Goal: Information Seeking & Learning: Check status

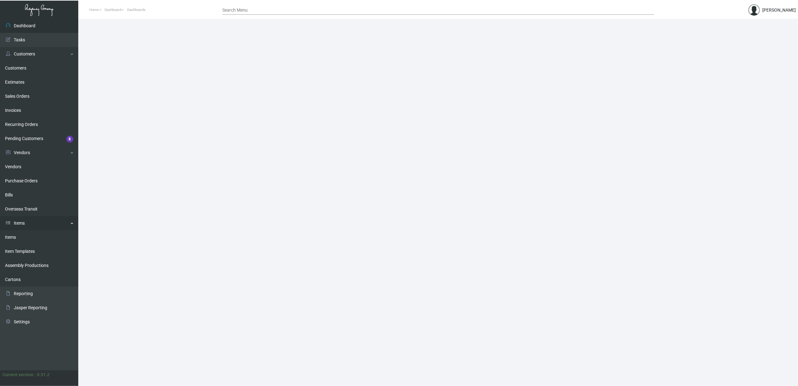
drag, startPoint x: 23, startPoint y: 241, endPoint x: 43, endPoint y: 229, distance: 23.5
click at [23, 241] on link "Items" at bounding box center [39, 237] width 78 height 14
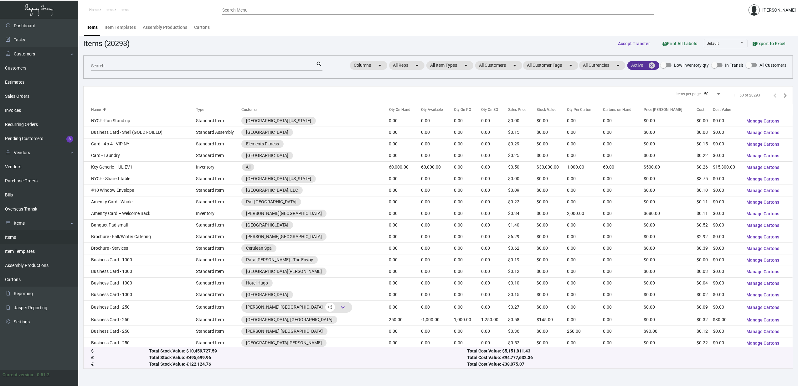
click at [656, 65] on mat-icon "cancel" at bounding box center [652, 66] width 8 height 8
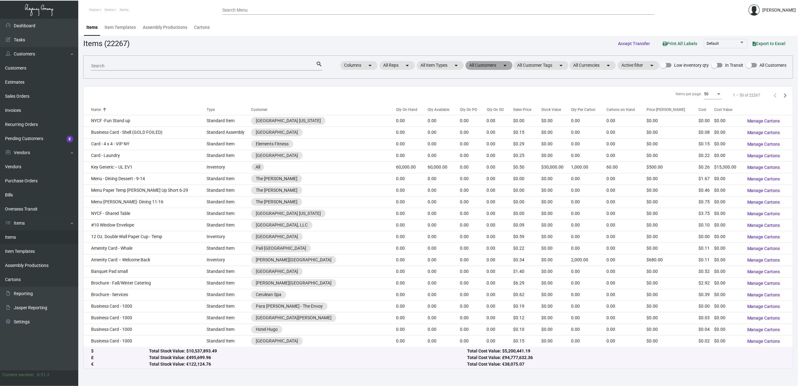
click at [491, 67] on mat-chip "All Customers arrow_drop_down" at bounding box center [489, 65] width 47 height 9
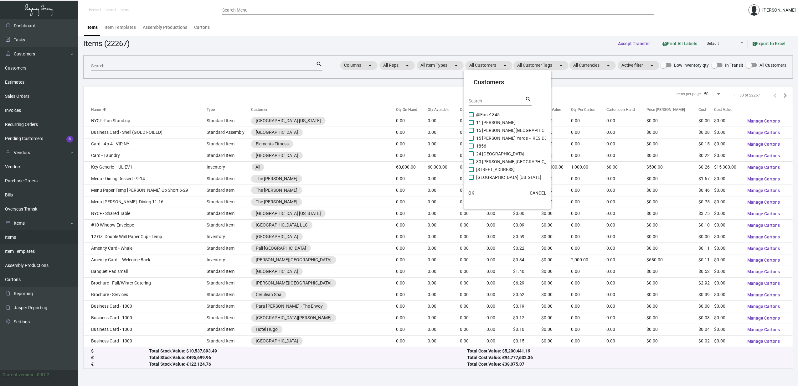
click at [491, 99] on input "Search" at bounding box center [497, 101] width 56 height 5
type input "[PERSON_NAME]"
click at [493, 114] on span "[PERSON_NAME] Hotel" at bounding box center [498, 115] width 45 height 8
click at [471, 117] on input "[PERSON_NAME] Hotel" at bounding box center [471, 117] width 0 height 0
checkbox input "true"
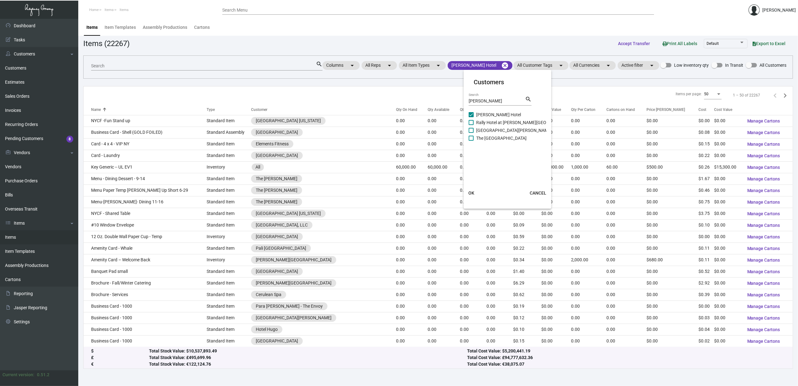
click at [495, 122] on span "Rally Hotel at [PERSON_NAME][GEOGRAPHIC_DATA]" at bounding box center [527, 123] width 102 height 8
click at [471, 125] on input "Rally Hotel at [PERSON_NAME][GEOGRAPHIC_DATA]" at bounding box center [471, 125] width 0 height 0
checkbox input "true"
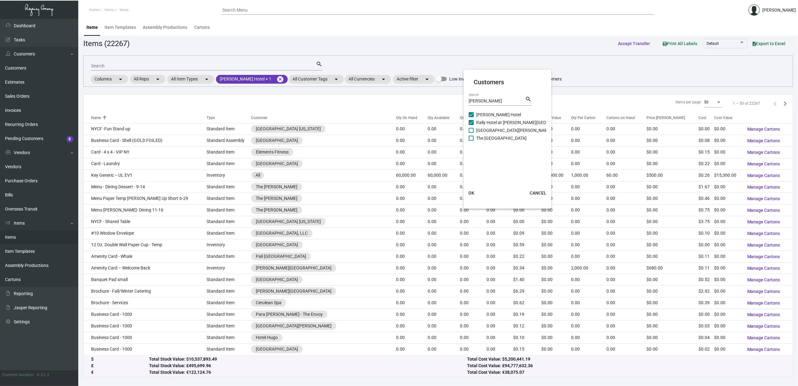
click at [496, 128] on span "[GEOGRAPHIC_DATA][PERSON_NAME]" at bounding box center [514, 131] width 76 height 8
click at [471, 133] on input "[GEOGRAPHIC_DATA][PERSON_NAME]" at bounding box center [471, 133] width 0 height 0
checkbox input "true"
click at [499, 138] on span "The [GEOGRAPHIC_DATA]" at bounding box center [501, 138] width 50 height 8
click at [471, 141] on input "The [GEOGRAPHIC_DATA]" at bounding box center [471, 141] width 0 height 0
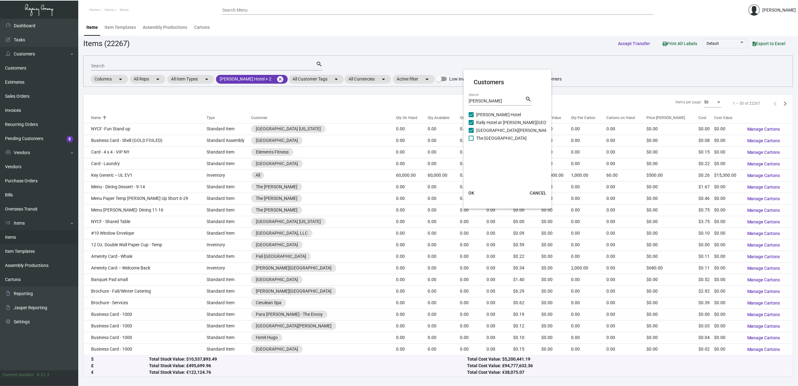
checkbox input "true"
click at [472, 193] on span "OK" at bounding box center [471, 192] width 6 height 5
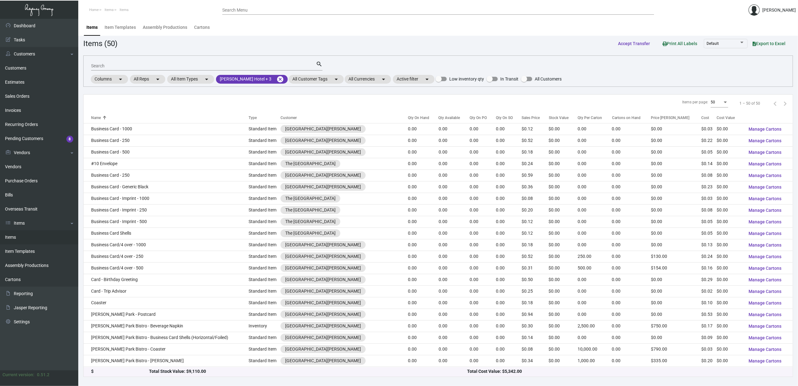
click at [216, 66] on input "Search" at bounding box center [203, 66] width 225 height 5
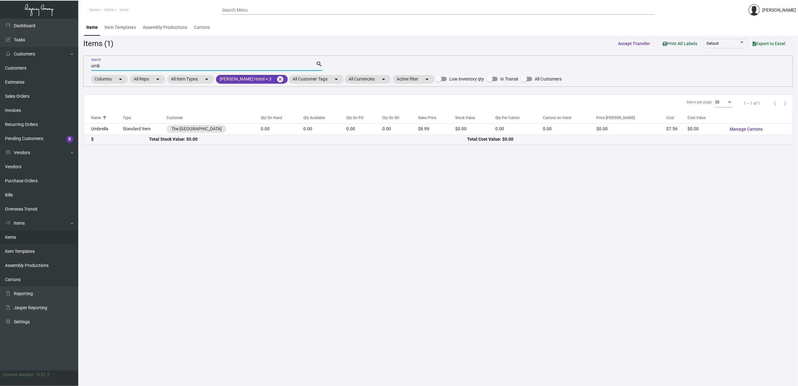
type input "umb"
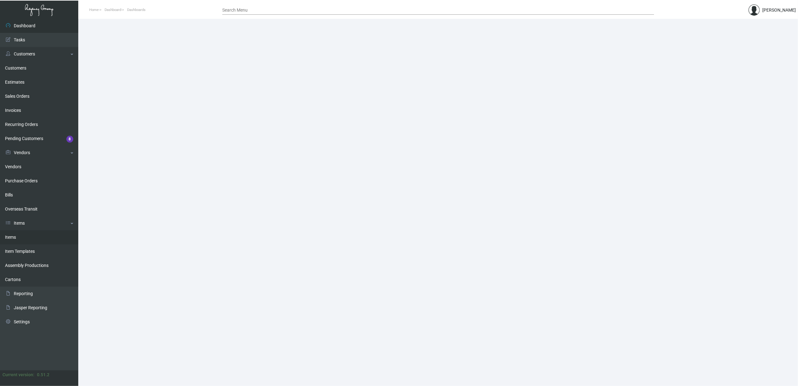
drag, startPoint x: 28, startPoint y: 237, endPoint x: 43, endPoint y: 234, distance: 15.0
click at [28, 237] on link "Items" at bounding box center [39, 237] width 78 height 14
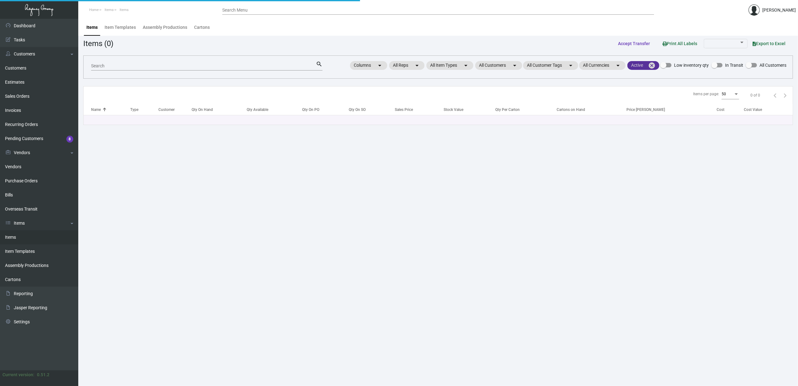
click at [655, 64] on mat-icon "cancel" at bounding box center [652, 66] width 8 height 8
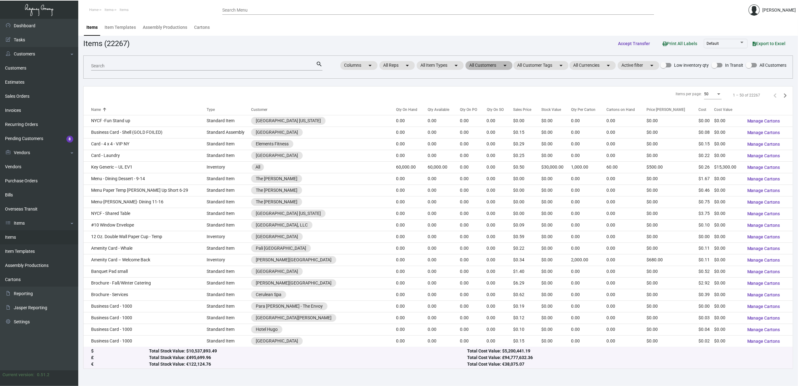
click at [487, 63] on mat-chip "All Customers arrow_drop_down" at bounding box center [489, 65] width 47 height 9
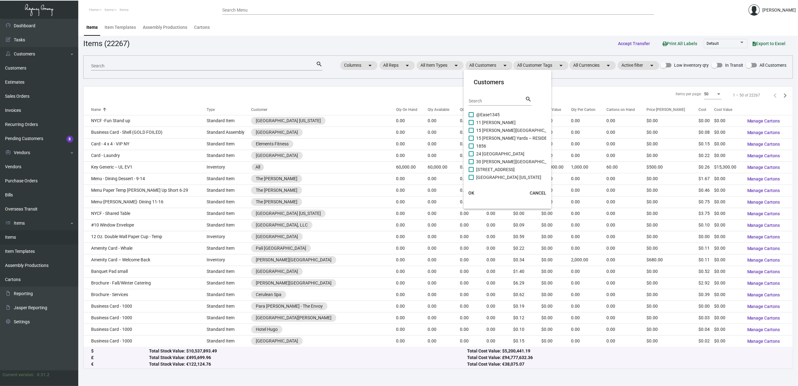
click at [473, 100] on input "Search" at bounding box center [497, 101] width 56 height 5
paste input "[URL][DOMAIN_NAME]"
click at [489, 99] on input "[URL][DOMAIN_NAME]" at bounding box center [497, 101] width 56 height 5
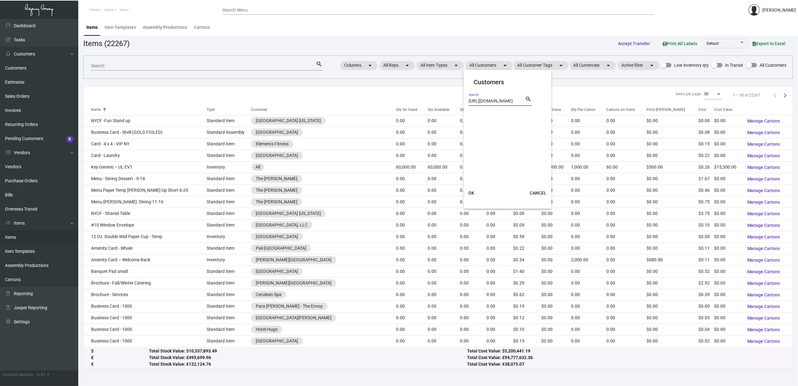
click at [489, 99] on input "[URL][DOMAIN_NAME]" at bounding box center [497, 101] width 56 height 5
type input "[PERSON_NAME]"
click at [501, 138] on span "The [GEOGRAPHIC_DATA]" at bounding box center [501, 138] width 50 height 8
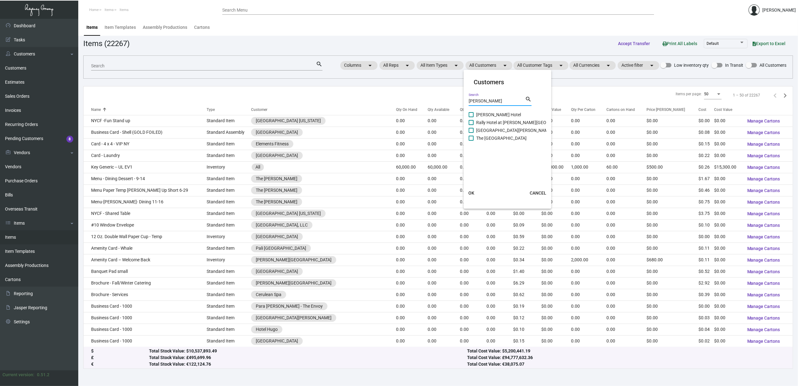
click at [471, 141] on input "The [GEOGRAPHIC_DATA]" at bounding box center [471, 141] width 0 height 0
checkbox input "true"
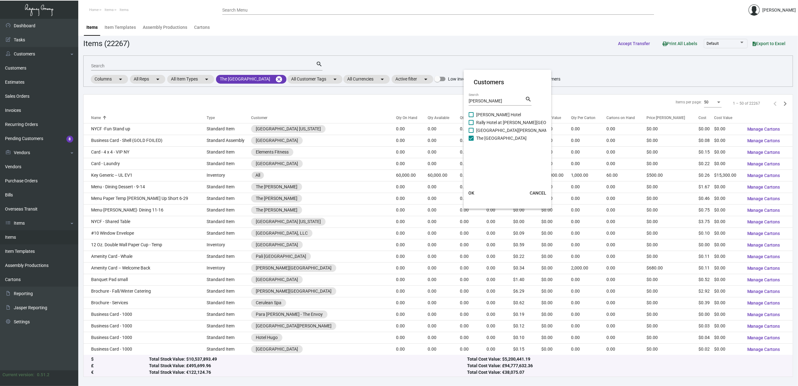
click at [471, 192] on span "OK" at bounding box center [471, 192] width 6 height 5
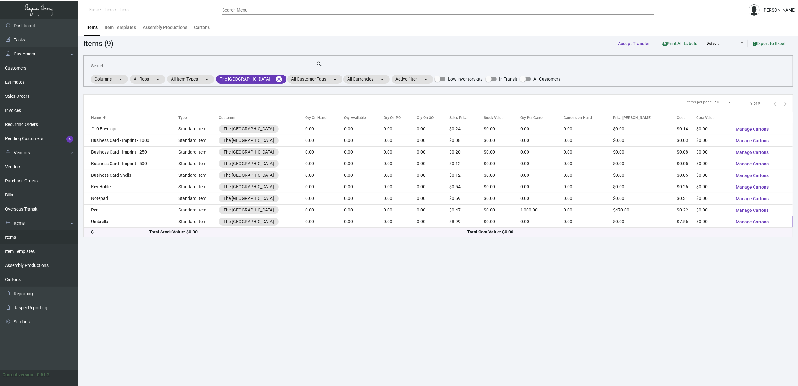
click at [112, 217] on td "Umbrella" at bounding box center [131, 222] width 95 height 12
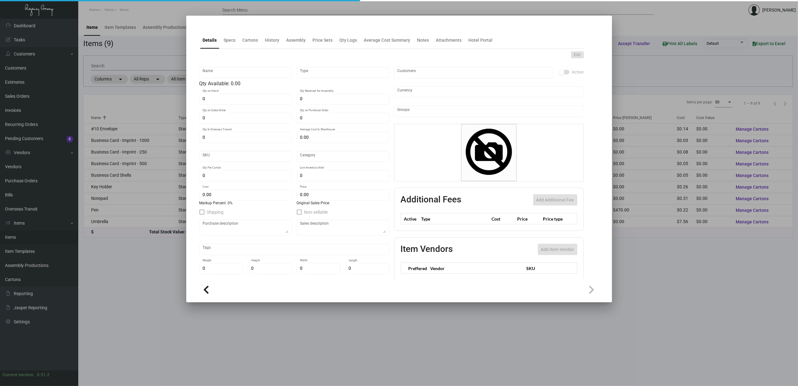
type input "Umbrella"
type input "Standard Item"
type input "$ 0.00"
type input "Standard"
type input "$ 7.56"
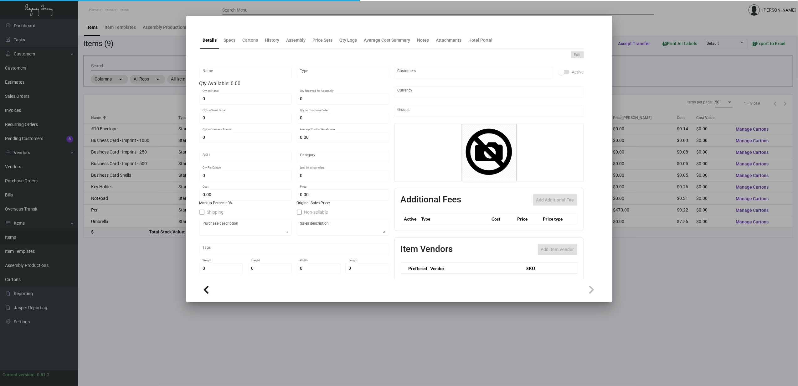
type input "$ 8.99"
checkbox input "true"
type input "United States Dollar $"
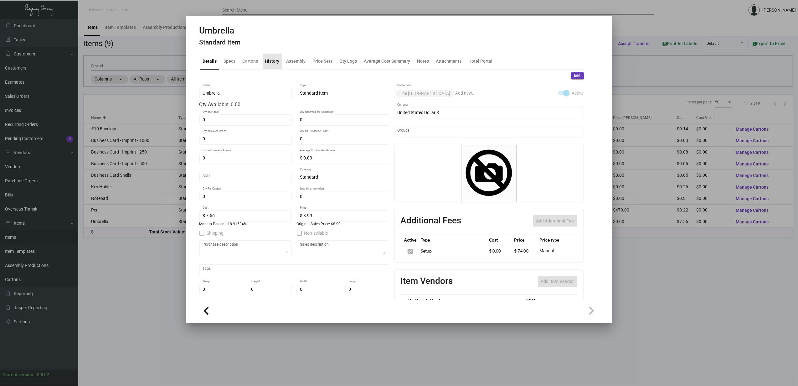
click at [276, 61] on div "History" at bounding box center [272, 61] width 14 height 7
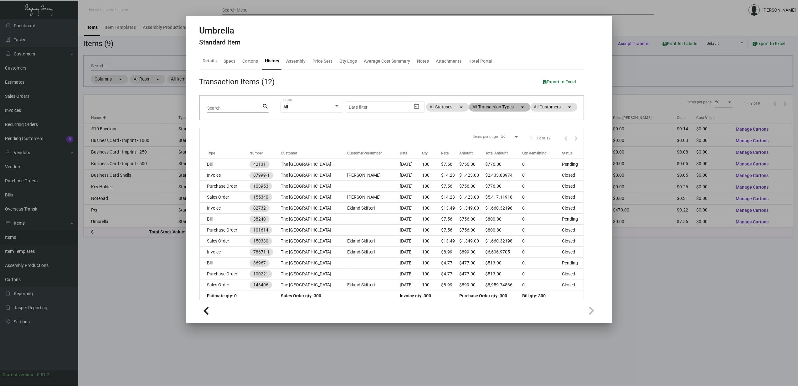
click at [478, 108] on mat-chip "All Transaction Types arrow_drop_down" at bounding box center [499, 107] width 61 height 9
click at [487, 189] on span "Purchase Order" at bounding box center [489, 188] width 30 height 8
click at [469, 190] on input "Purchase Order" at bounding box center [469, 190] width 0 height 0
checkbox input "true"
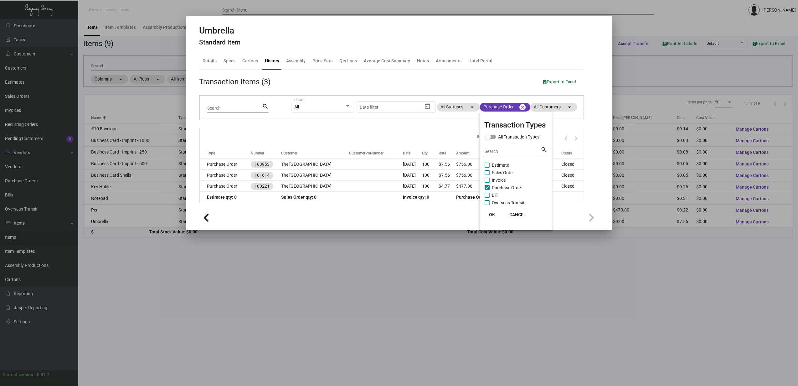
click at [230, 163] on div at bounding box center [399, 193] width 798 height 386
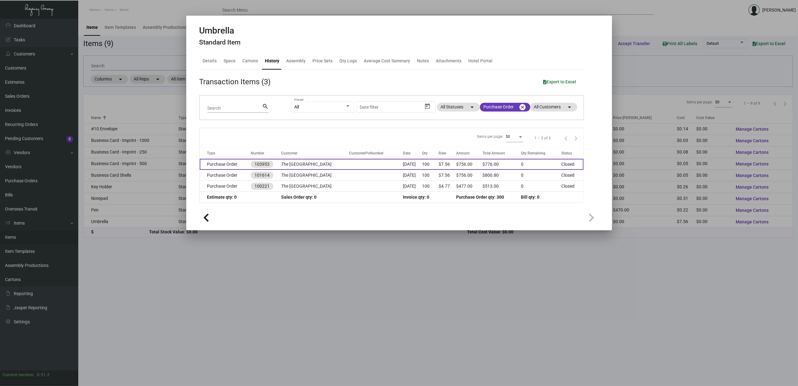
click at [222, 163] on td "Purchase Order" at bounding box center [225, 164] width 51 height 11
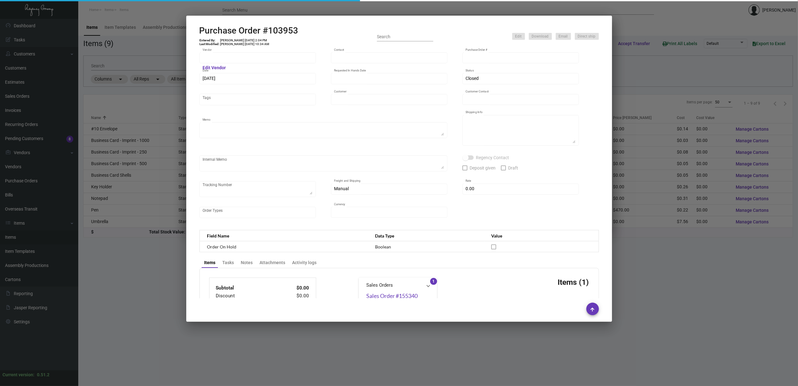
type input "Peerless Umbrella"
type input "Order Entry"
type input "103953"
type input "[DATE]"
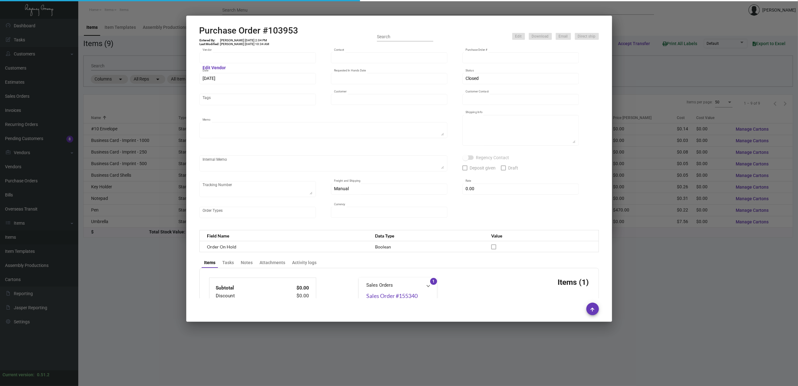
type input "The [GEOGRAPHIC_DATA]"
type input "[PERSON_NAME]"
type textarea "When ready to ship, contact: [EMAIL_ADDRESS][DOMAIN_NAME] for all shipments UPS…"
type textarea "[PERSON_NAME] The [GEOGRAPHIC_DATA] [STREET_ADDRESS][US_STATE]"
type input "$ 0.00"
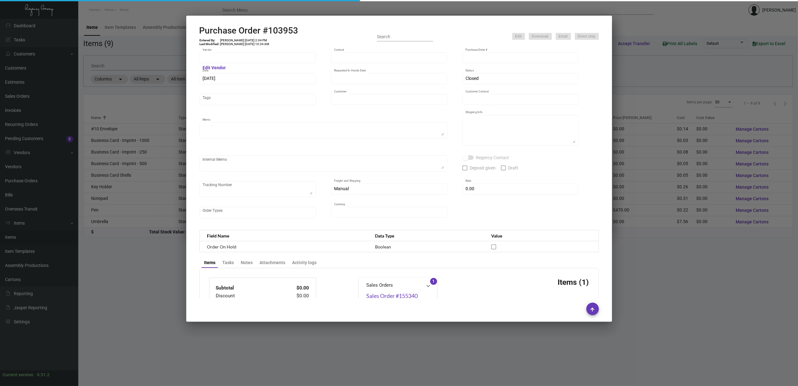
type input "United States Dollar $"
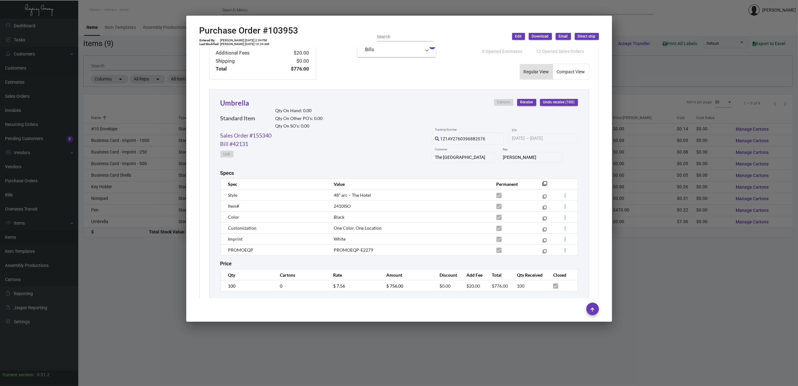
scroll to position [266, 0]
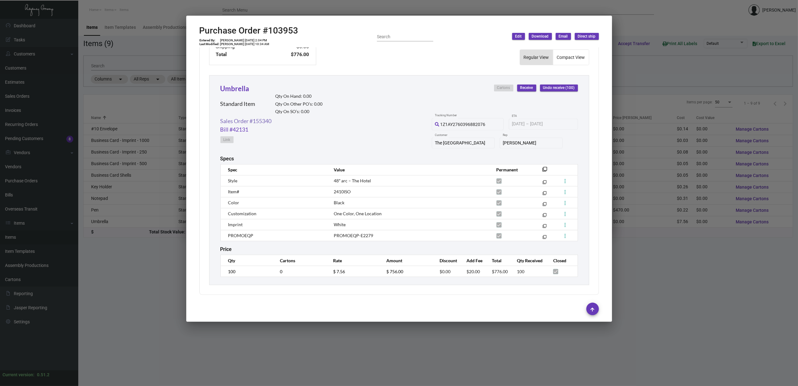
click at [251, 117] on link "Sales Order #155340" at bounding box center [245, 121] width 51 height 8
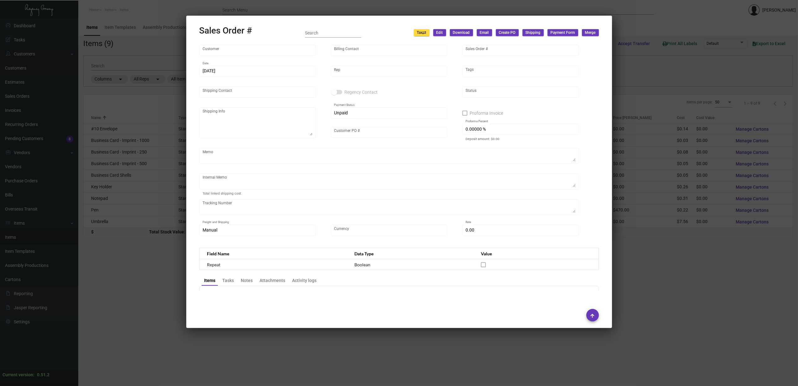
type input "The [GEOGRAPHIC_DATA]"
type input "Gjovani Pepa"
type input "155340"
type input "[DATE]"
type input "[PERSON_NAME]"
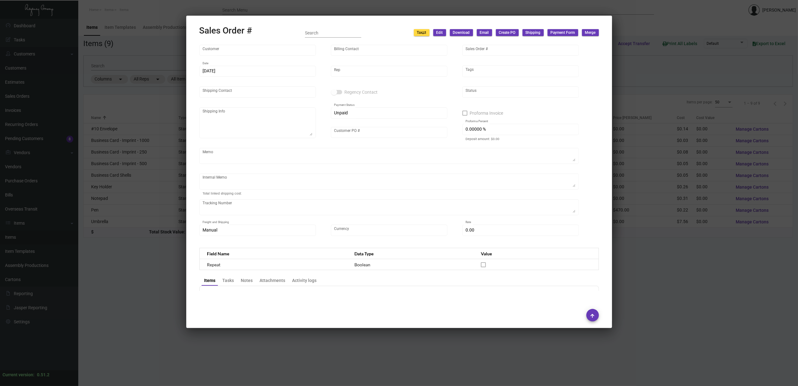
type input "[PERSON_NAME]"
type textarea "The Gregorian Hotel - [PERSON_NAME] [STREET_ADDRESS][US_STATE]"
type input "[PERSON_NAME]"
type textarea "[DATE] Shipped from [PERSON_NAME] Printing by UPS Ground Cost $23.36 [DATE] Shi…"
type input "United States Dollar $"
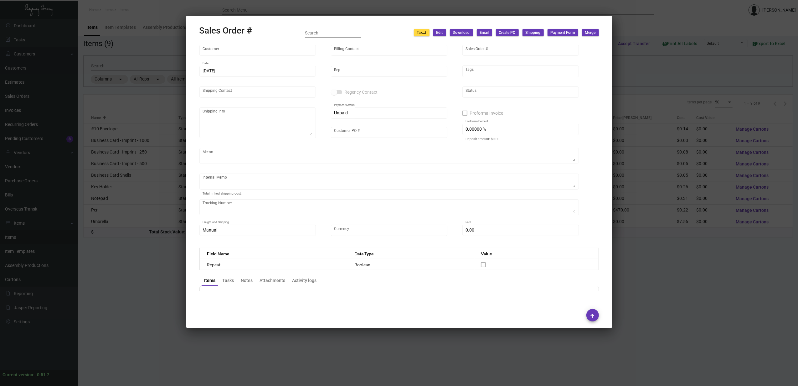
type input "$ 88.79"
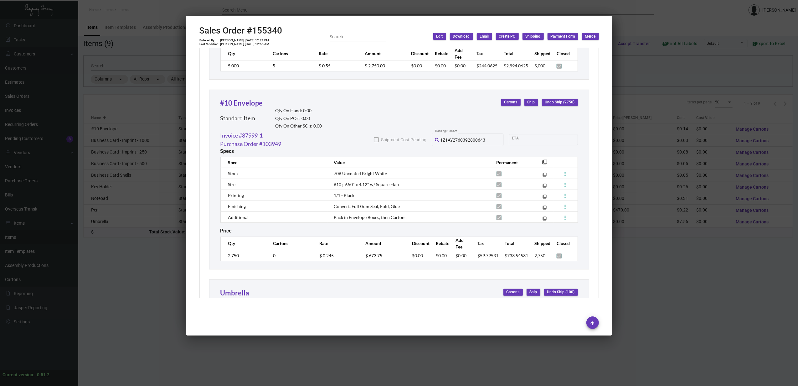
scroll to position [666, 0]
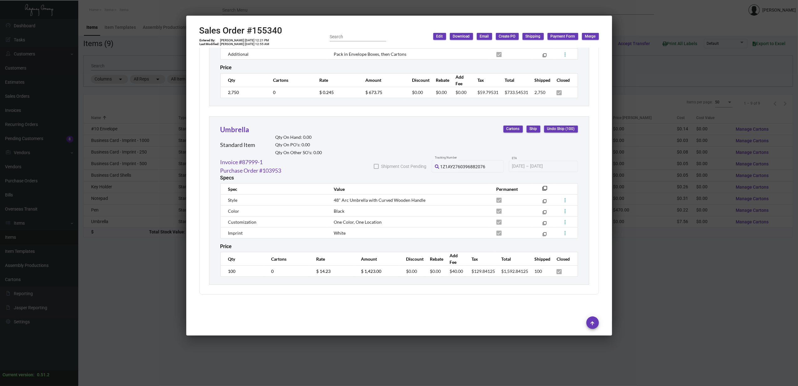
click at [699, 262] on div at bounding box center [399, 193] width 798 height 386
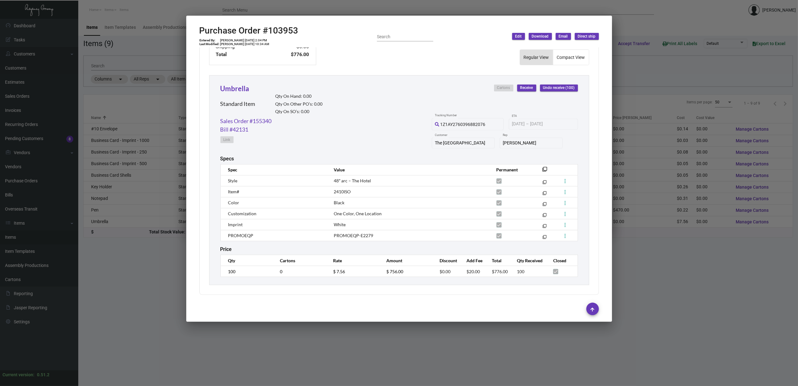
click at [699, 262] on div at bounding box center [399, 193] width 798 height 386
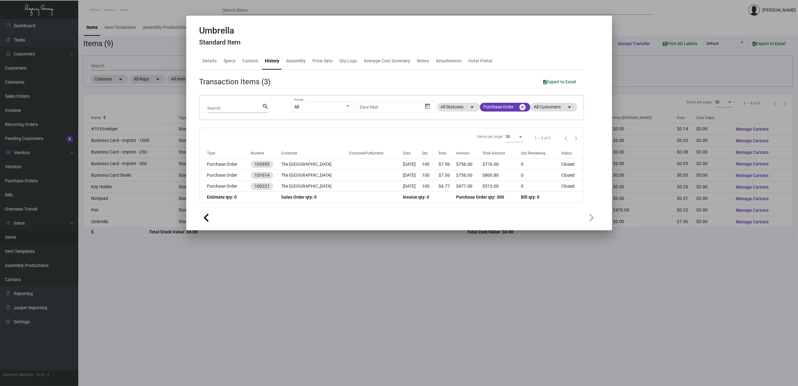
click at [220, 32] on h2 "Umbrella" at bounding box center [219, 30] width 41 height 11
copy h2 "Umbrella"
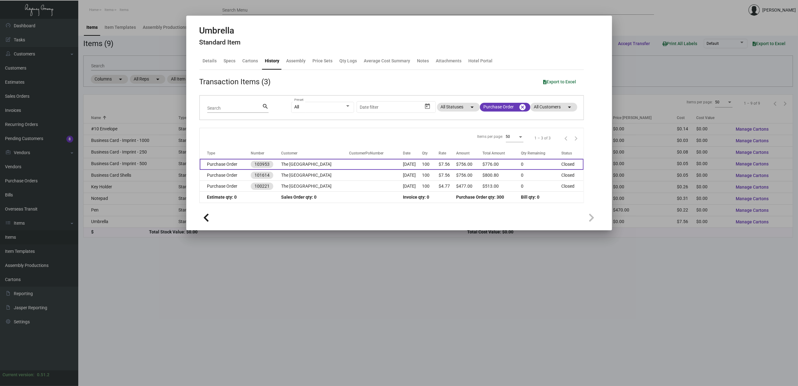
click at [224, 168] on td "Purchase Order" at bounding box center [225, 164] width 51 height 11
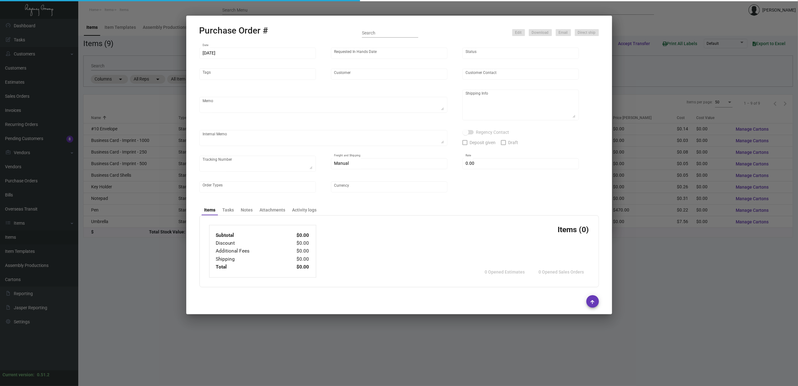
type input "Peerless Umbrella"
type input "Order Entry"
type input "103953"
type input "[DATE]"
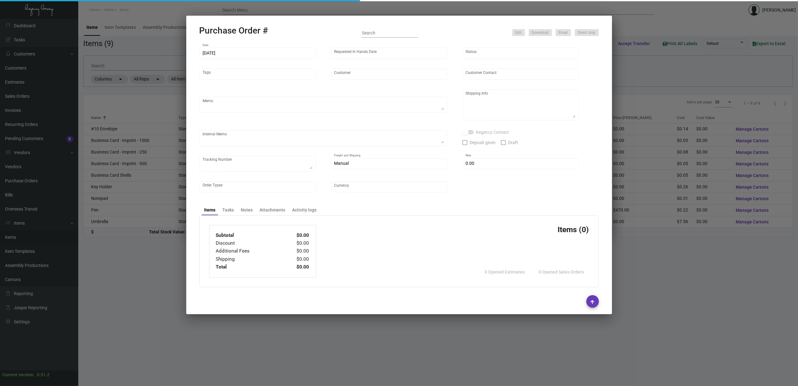
type input "The [GEOGRAPHIC_DATA]"
type input "[PERSON_NAME]"
type textarea "When ready to ship, contact: [EMAIL_ADDRESS][DOMAIN_NAME] for all shipments UPS…"
type textarea "[PERSON_NAME] The [GEOGRAPHIC_DATA] [STREET_ADDRESS][US_STATE]"
type input "$ 0.00"
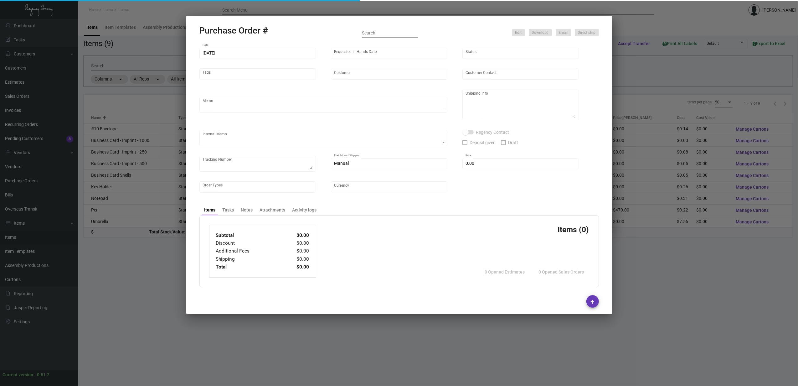
type input "United States Dollar $"
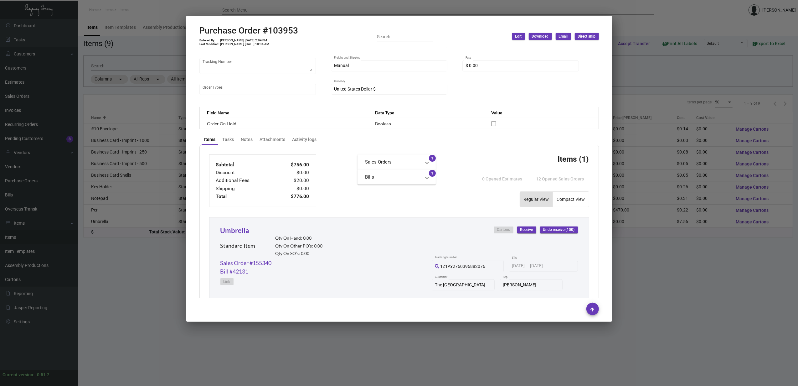
scroll to position [266, 0]
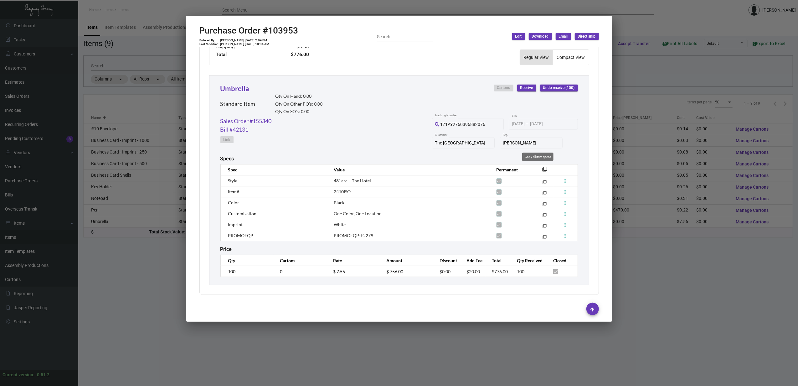
click at [543, 169] on mat-icon "filter_none" at bounding box center [545, 170] width 5 height 5
click at [263, 31] on h2 "Purchase Order #103953" at bounding box center [248, 30] width 99 height 11
copy h2 "#"
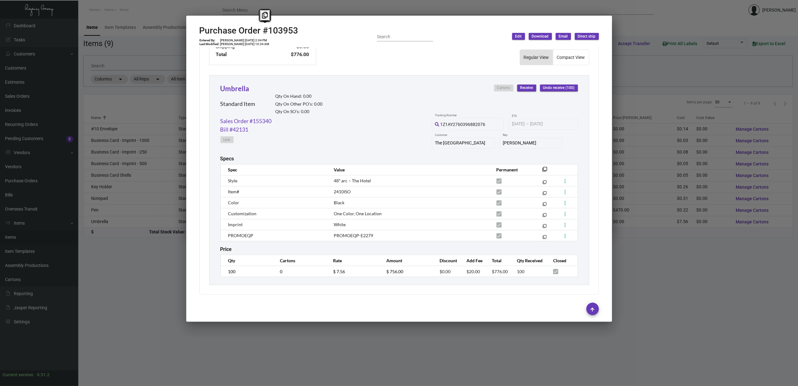
click at [249, 41] on td "[PERSON_NAME] [DATE] 2:04 PM" at bounding box center [245, 41] width 50 height 4
copy td "[PERSON_NAME] [DATE] 2:04 PM"
click at [227, 271] on td "100" at bounding box center [246, 271] width 53 height 11
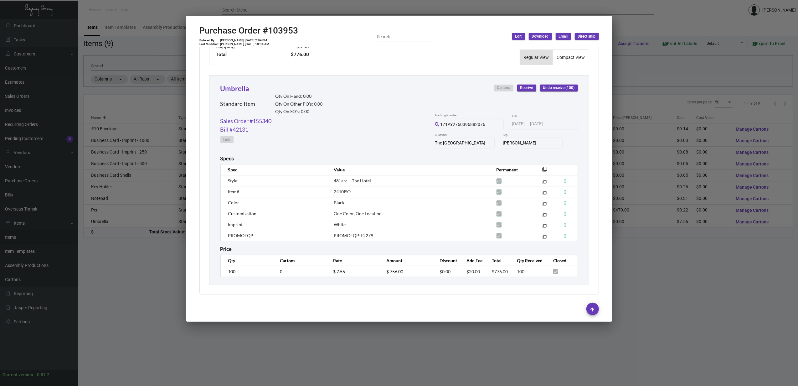
click at [227, 271] on td "100" at bounding box center [246, 271] width 53 height 11
copy input
click at [670, 293] on div at bounding box center [399, 193] width 798 height 386
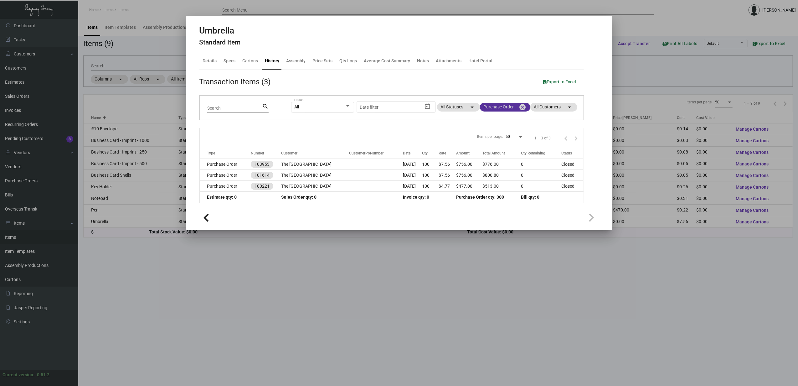
click at [522, 108] on mat-icon "cancel" at bounding box center [523, 107] width 8 height 8
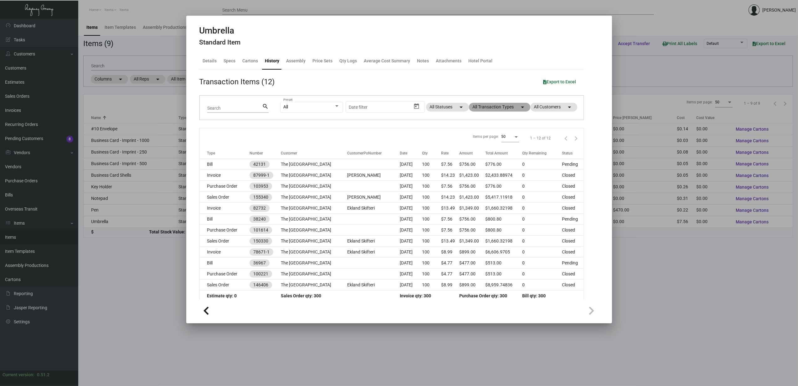
click at [503, 110] on mat-chip "All Transaction Types arrow_drop_down" at bounding box center [499, 107] width 61 height 9
click at [478, 165] on span "Estimate" at bounding box center [482, 165] width 17 height 8
click at [469, 168] on input "Estimate" at bounding box center [469, 168] width 0 height 0
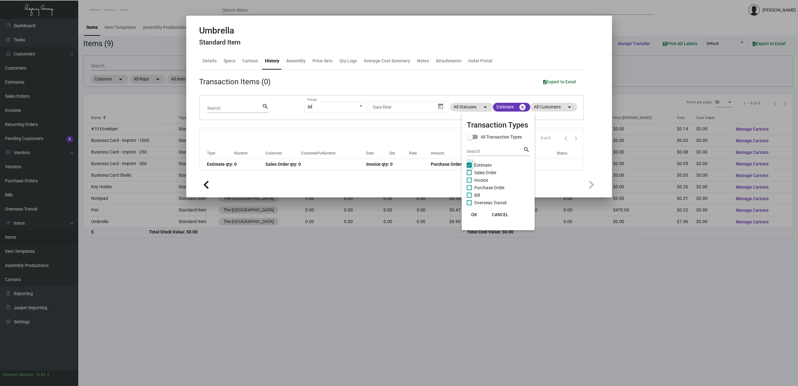
click at [478, 165] on span "Estimate" at bounding box center [482, 165] width 17 height 8
click at [469, 168] on input "Estimate" at bounding box center [469, 168] width 0 height 0
checkbox input "false"
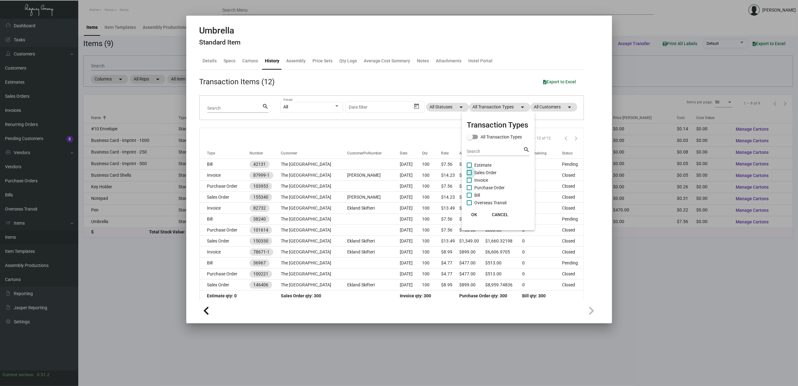
click at [478, 169] on span "Sales Order" at bounding box center [485, 173] width 22 height 8
click at [469, 175] on input "Sales Order" at bounding box center [469, 175] width 0 height 0
checkbox input "true"
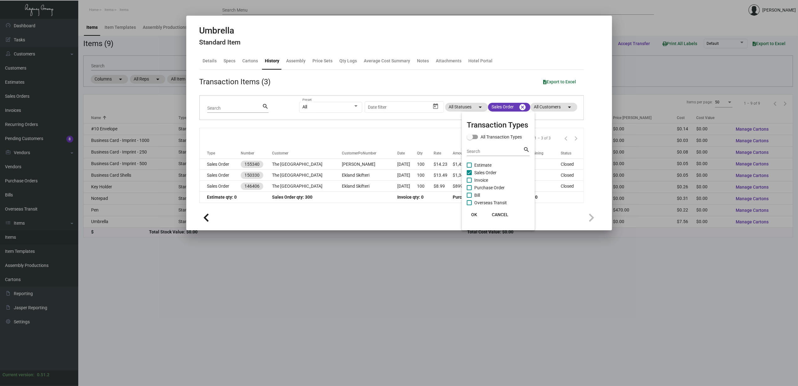
click at [213, 162] on div at bounding box center [399, 193] width 798 height 386
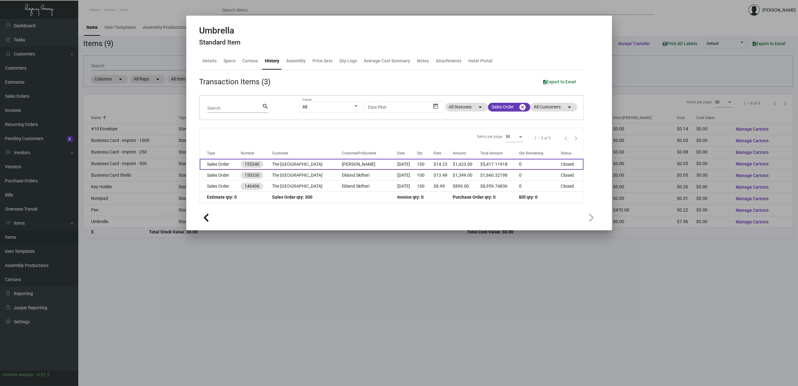
click at [214, 162] on td "Sales Order" at bounding box center [220, 164] width 41 height 11
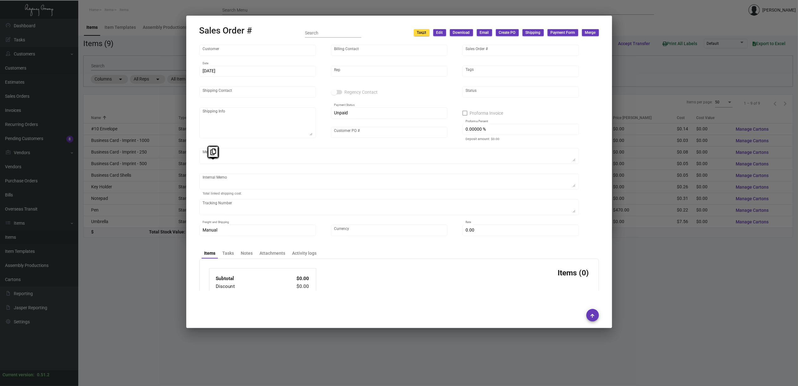
type input "The [GEOGRAPHIC_DATA]"
type input "Gjovani Pepa"
type input "155340"
type input "[DATE]"
type input "[PERSON_NAME]"
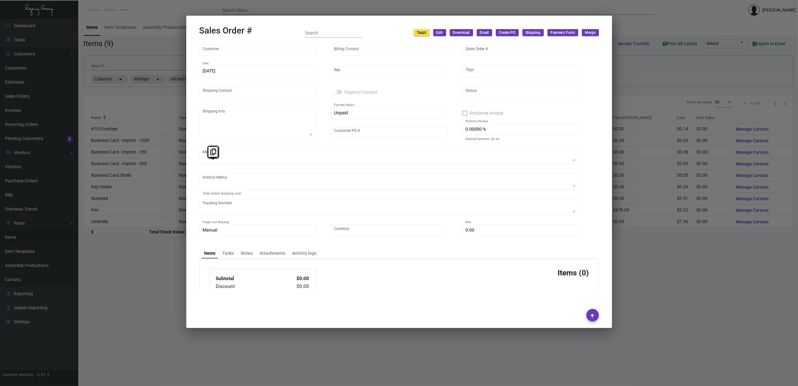
type input "[PERSON_NAME]"
type textarea "The Gregorian Hotel - [PERSON_NAME] [STREET_ADDRESS][US_STATE]"
type input "[PERSON_NAME]"
type textarea "[DATE] Shipped from [PERSON_NAME] Printing by UPS Ground Cost $23.36 [DATE] Shi…"
type input "United States Dollar $"
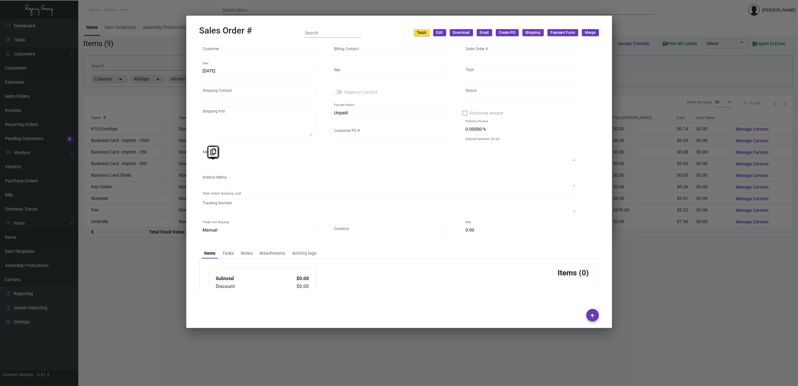
type input "$ 88.79"
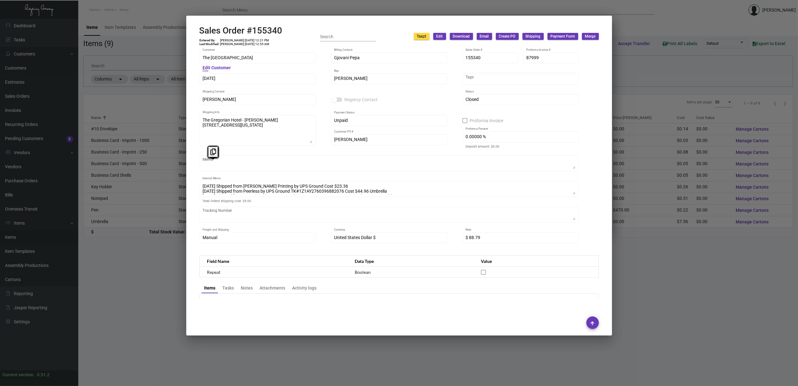
click at [255, 33] on h2 "Sales Order #155340" at bounding box center [240, 30] width 83 height 11
copy h2 "155340"
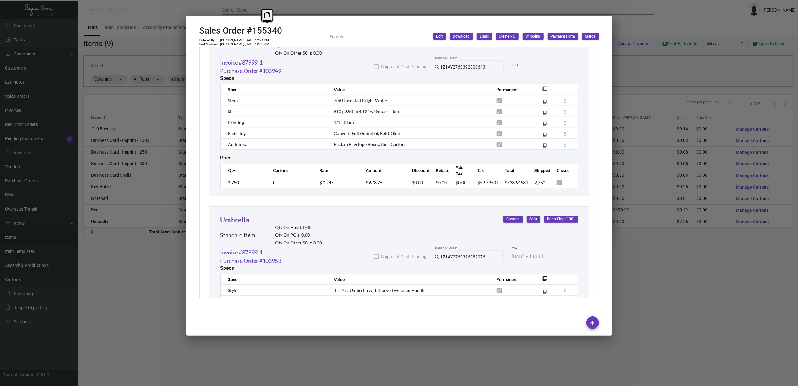
scroll to position [666, 0]
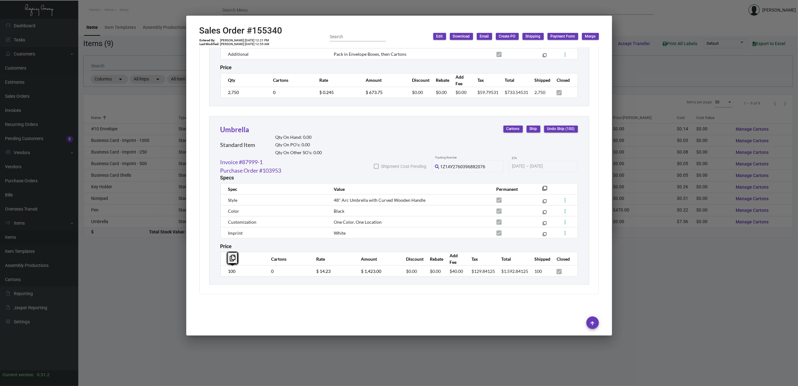
click at [234, 41] on td "[PERSON_NAME] [DATE] 12:21 PM" at bounding box center [245, 41] width 50 height 4
copy td "[PERSON_NAME] [DATE] 12:21 PM"
click at [318, 266] on td "$ 14.23" at bounding box center [332, 271] width 44 height 11
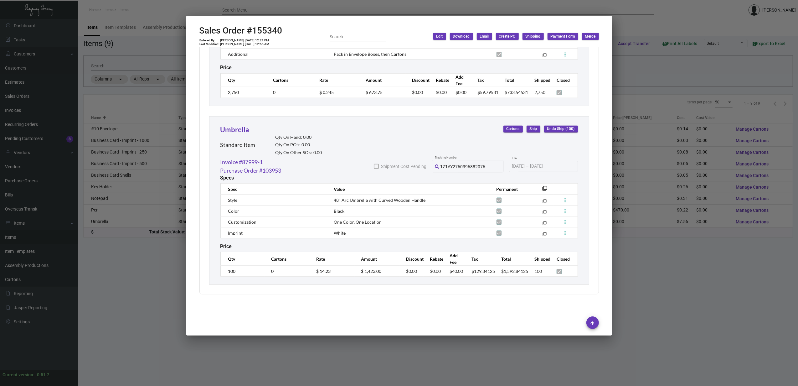
click at [318, 266] on td "$ 14.23" at bounding box center [332, 271] width 44 height 11
